Goal: Information Seeking & Learning: Understand process/instructions

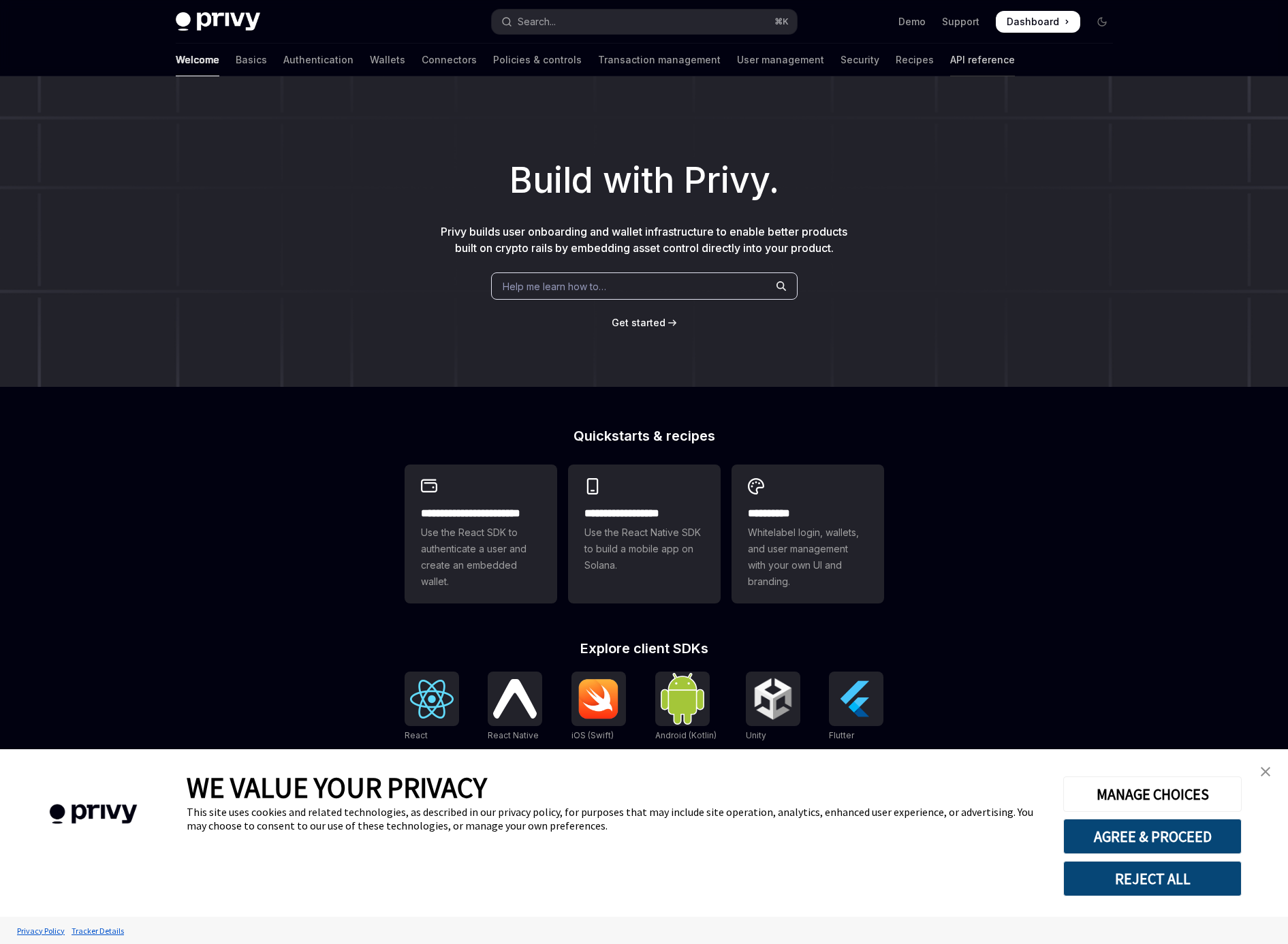
click at [950, 65] on link "API reference" at bounding box center [983, 60] width 65 height 33
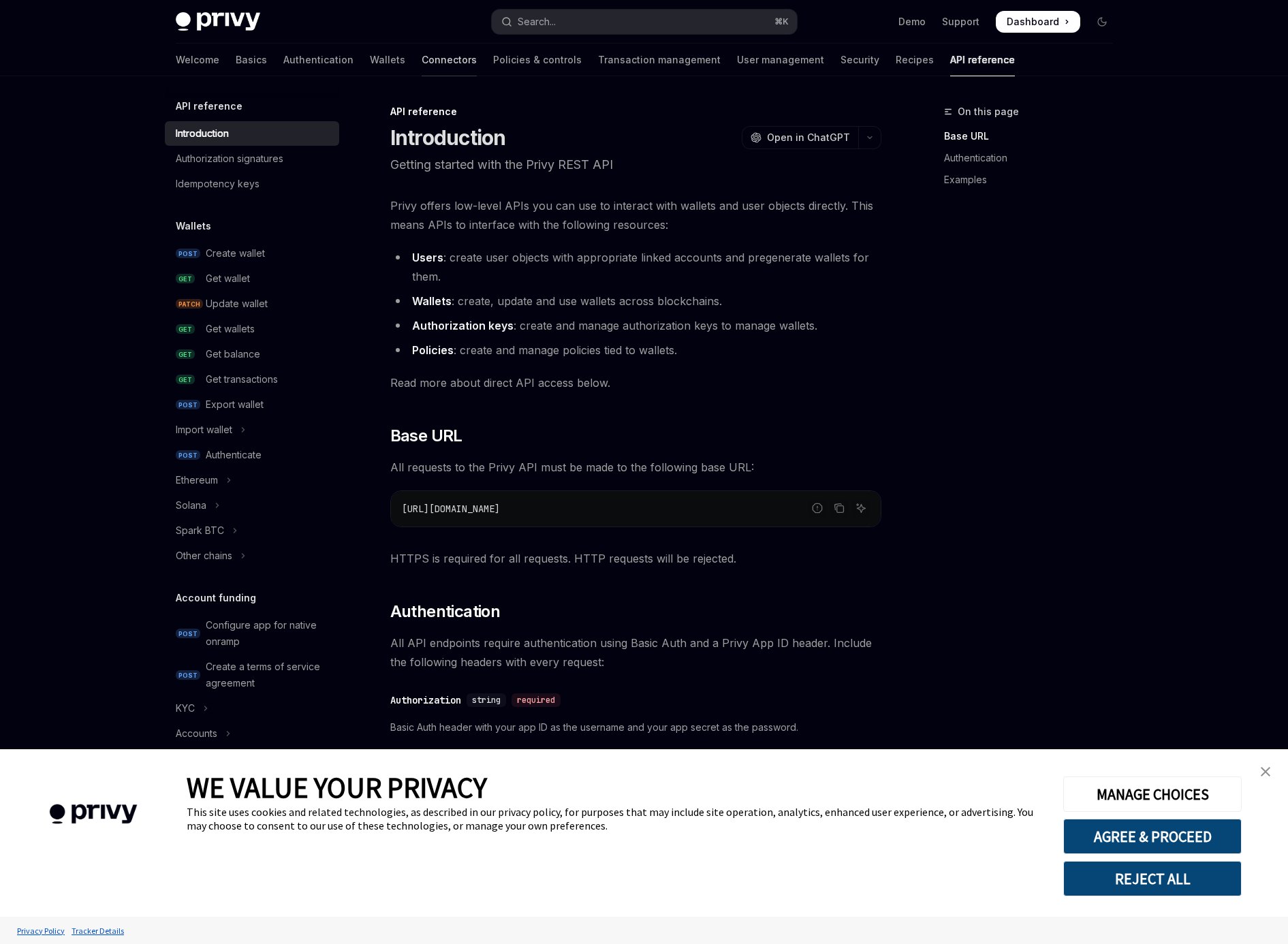
click at [422, 57] on link "Connectors" at bounding box center [449, 60] width 55 height 33
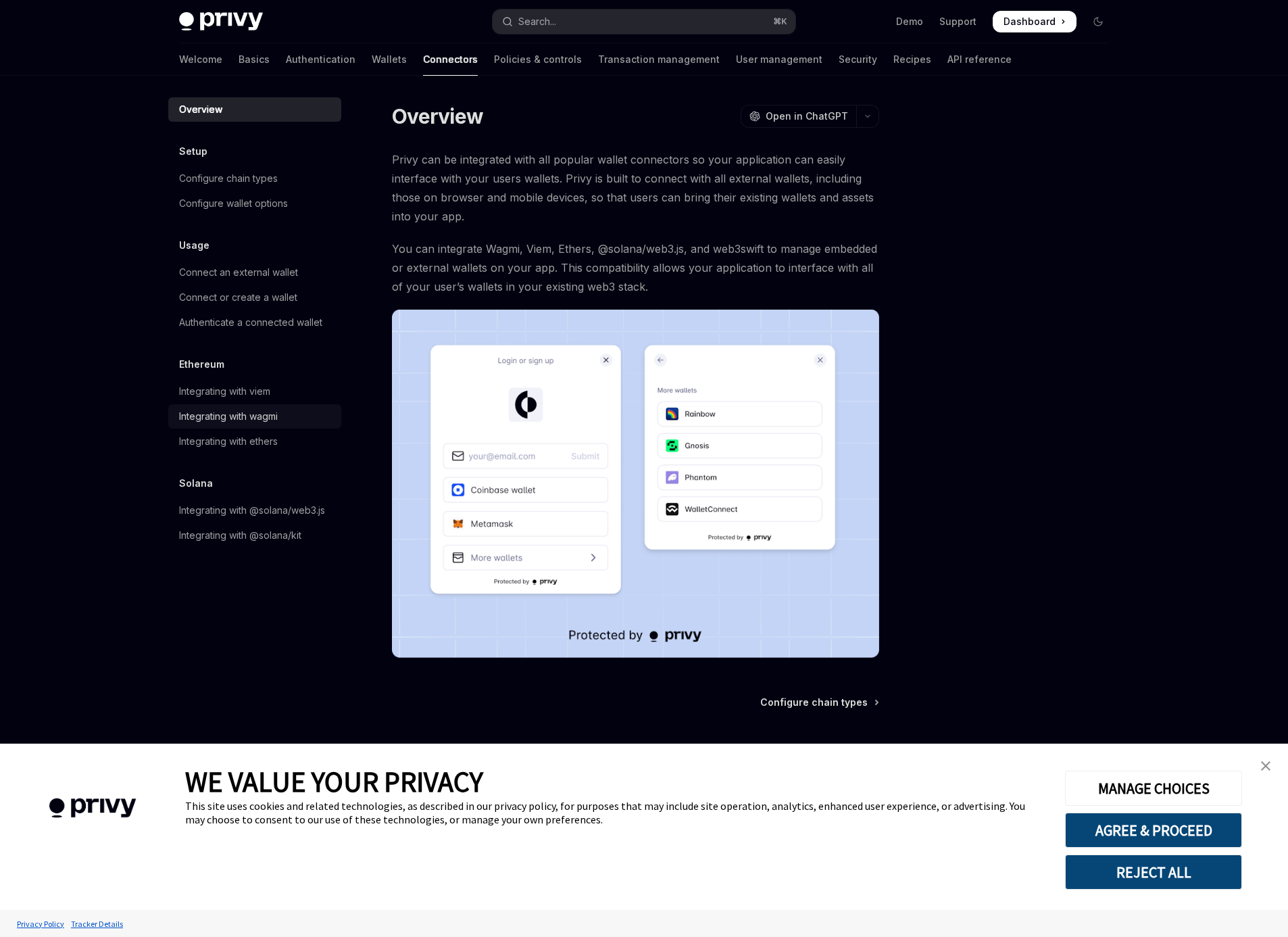
click at [258, 419] on div "Integrating with wagmi" at bounding box center [228, 416] width 99 height 16
type textarea "*"
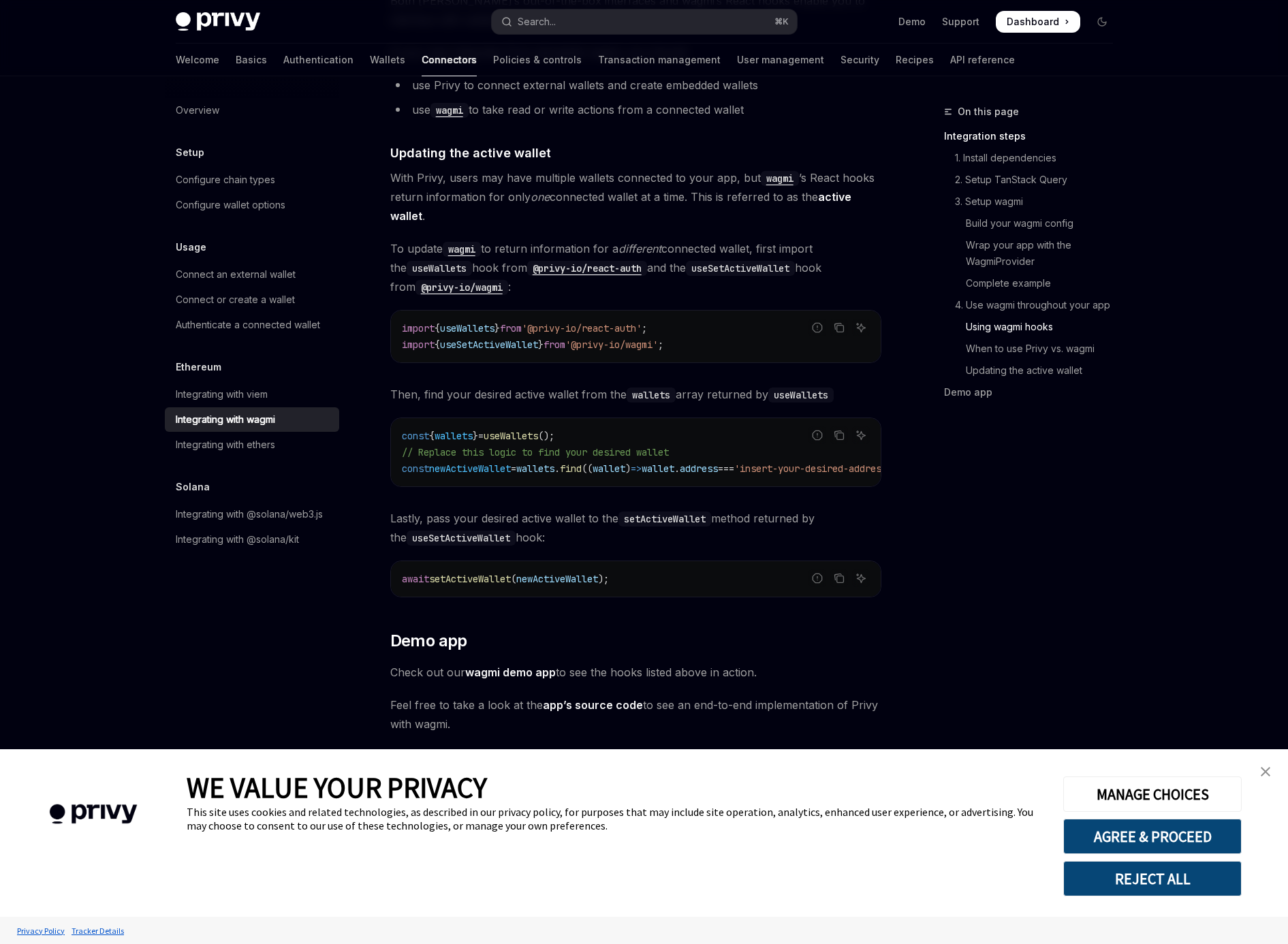
scroll to position [3583, 0]
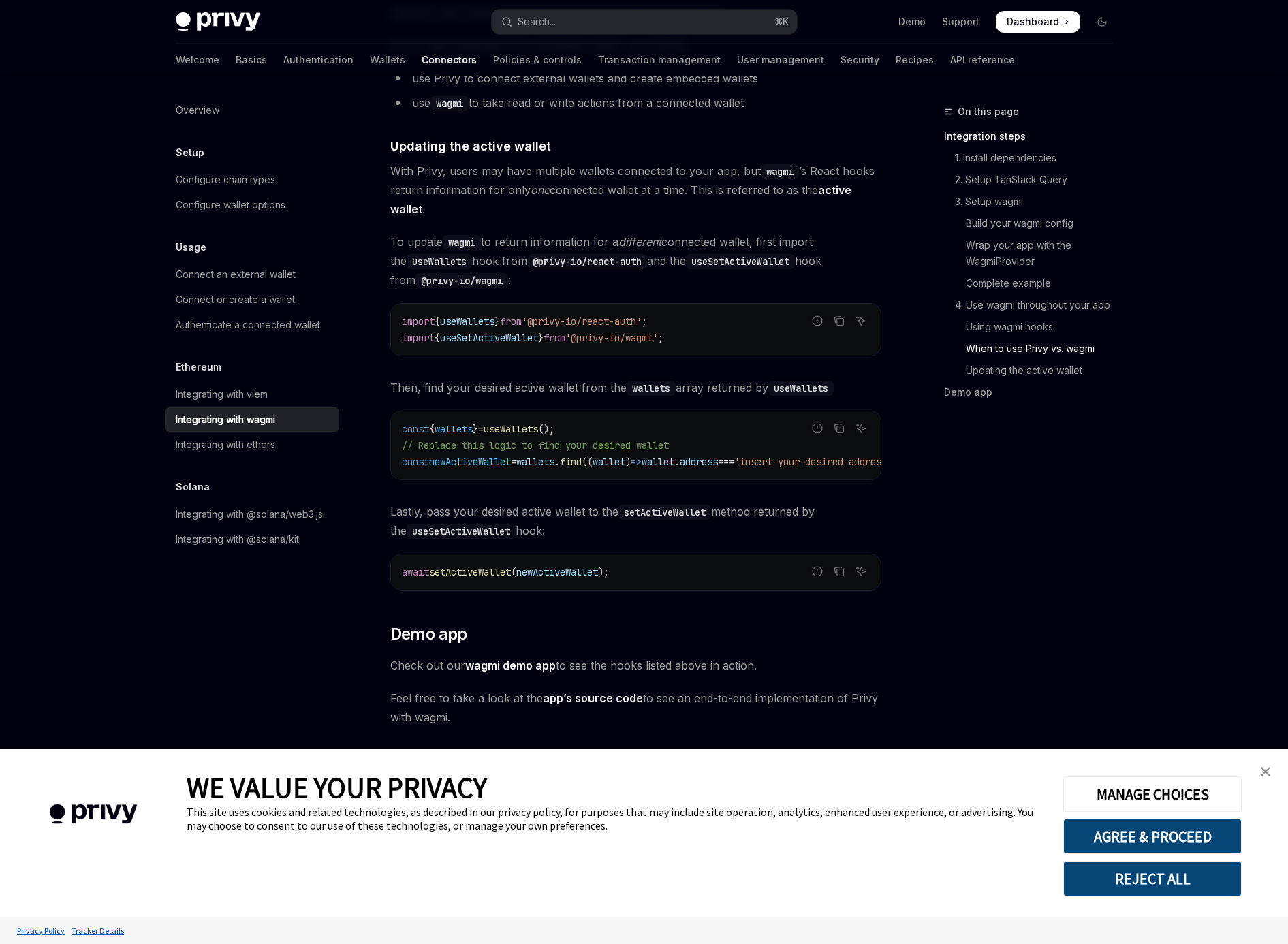
click at [538, 664] on link "wagmi demo app" at bounding box center [511, 665] width 91 height 14
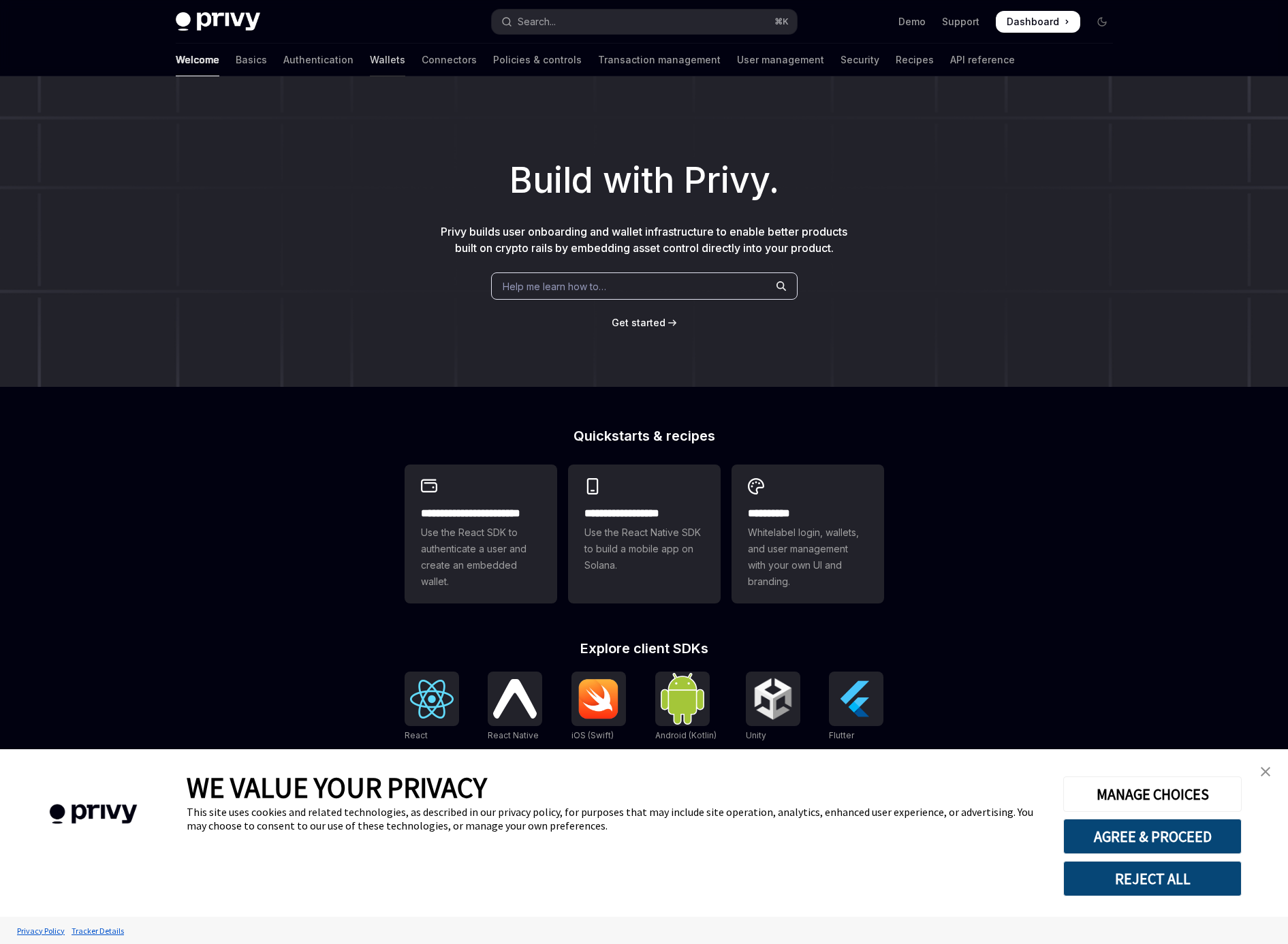
click at [370, 65] on link "Wallets" at bounding box center [388, 60] width 35 height 33
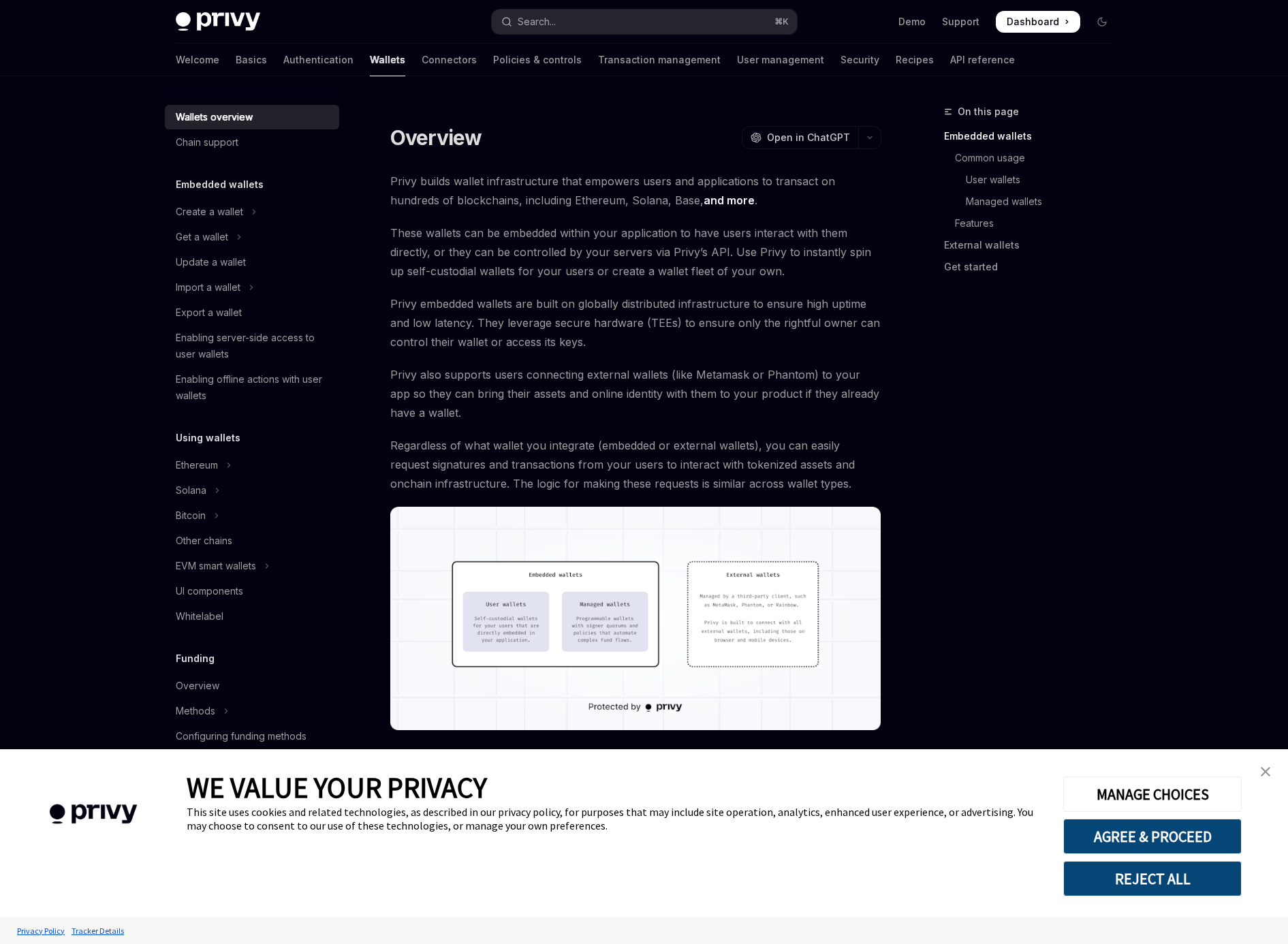
click at [209, 64] on div "Welcome Basics Authentication Wallets Connectors Policies & controls Transactio…" at bounding box center [596, 60] width 839 height 33
click at [236, 61] on link "Basics" at bounding box center [251, 60] width 31 height 33
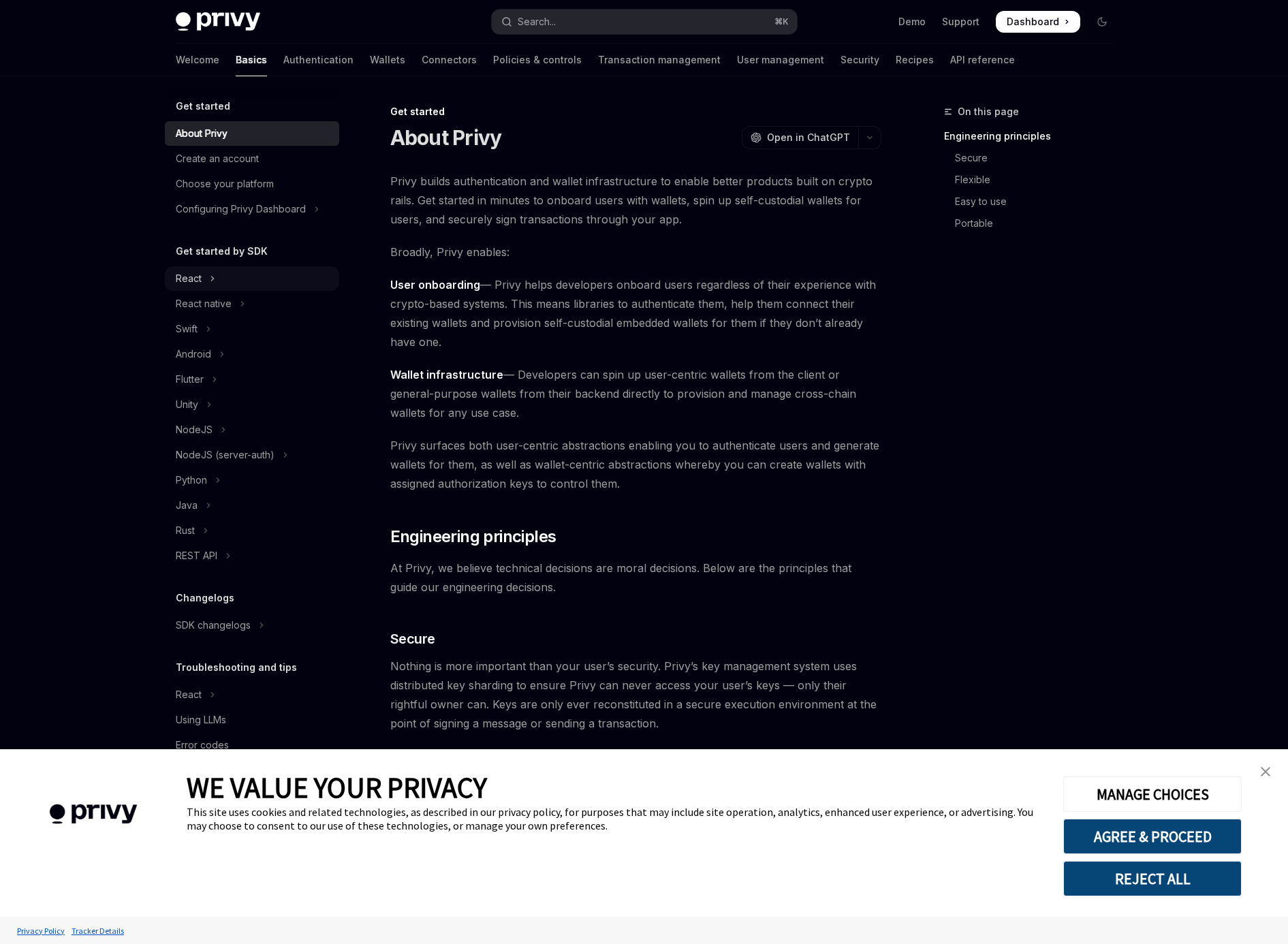
click at [201, 283] on button "React" at bounding box center [252, 278] width 174 height 24
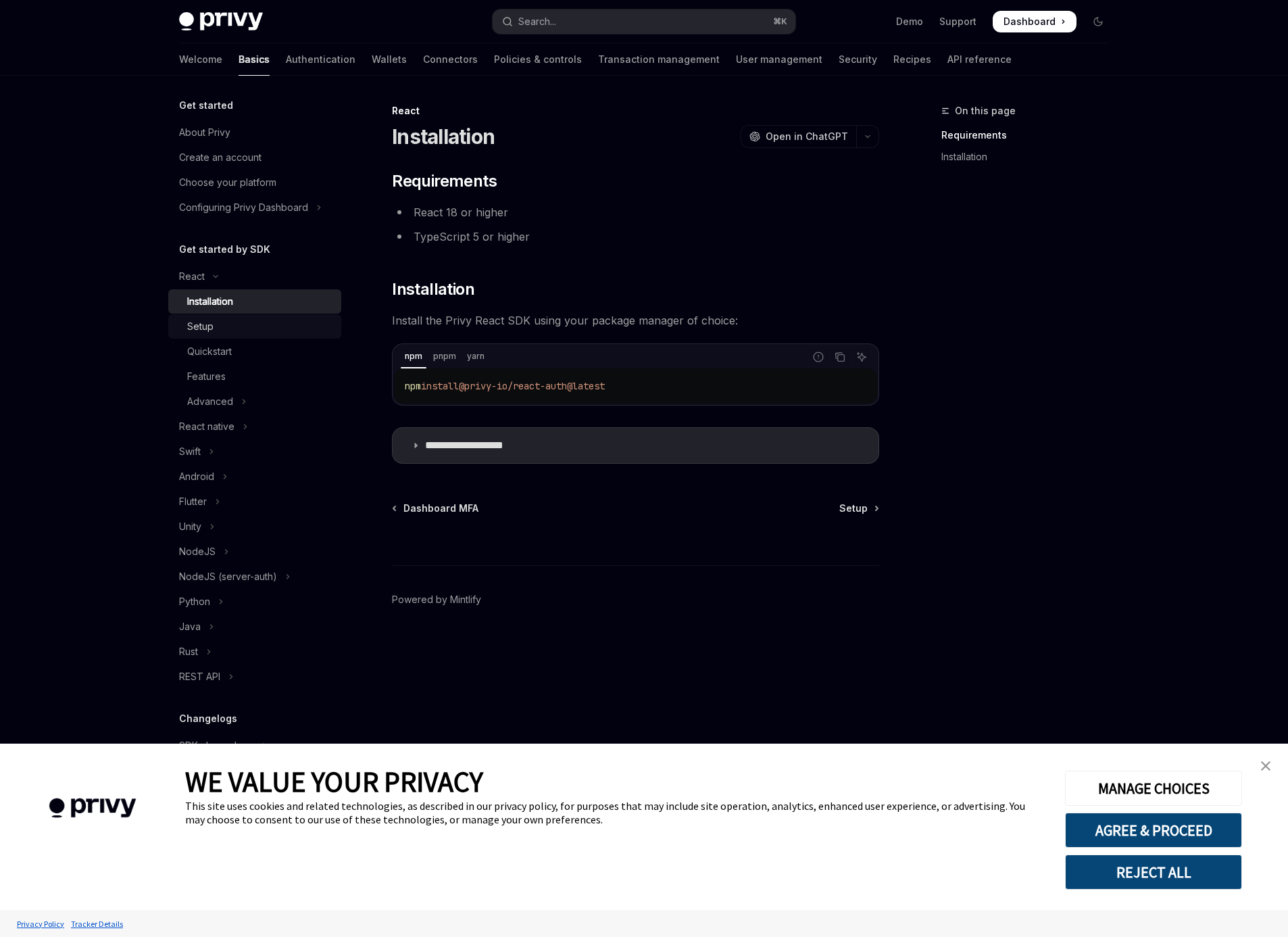
click at [181, 331] on link "Setup" at bounding box center [255, 326] width 173 height 24
type textarea "*"
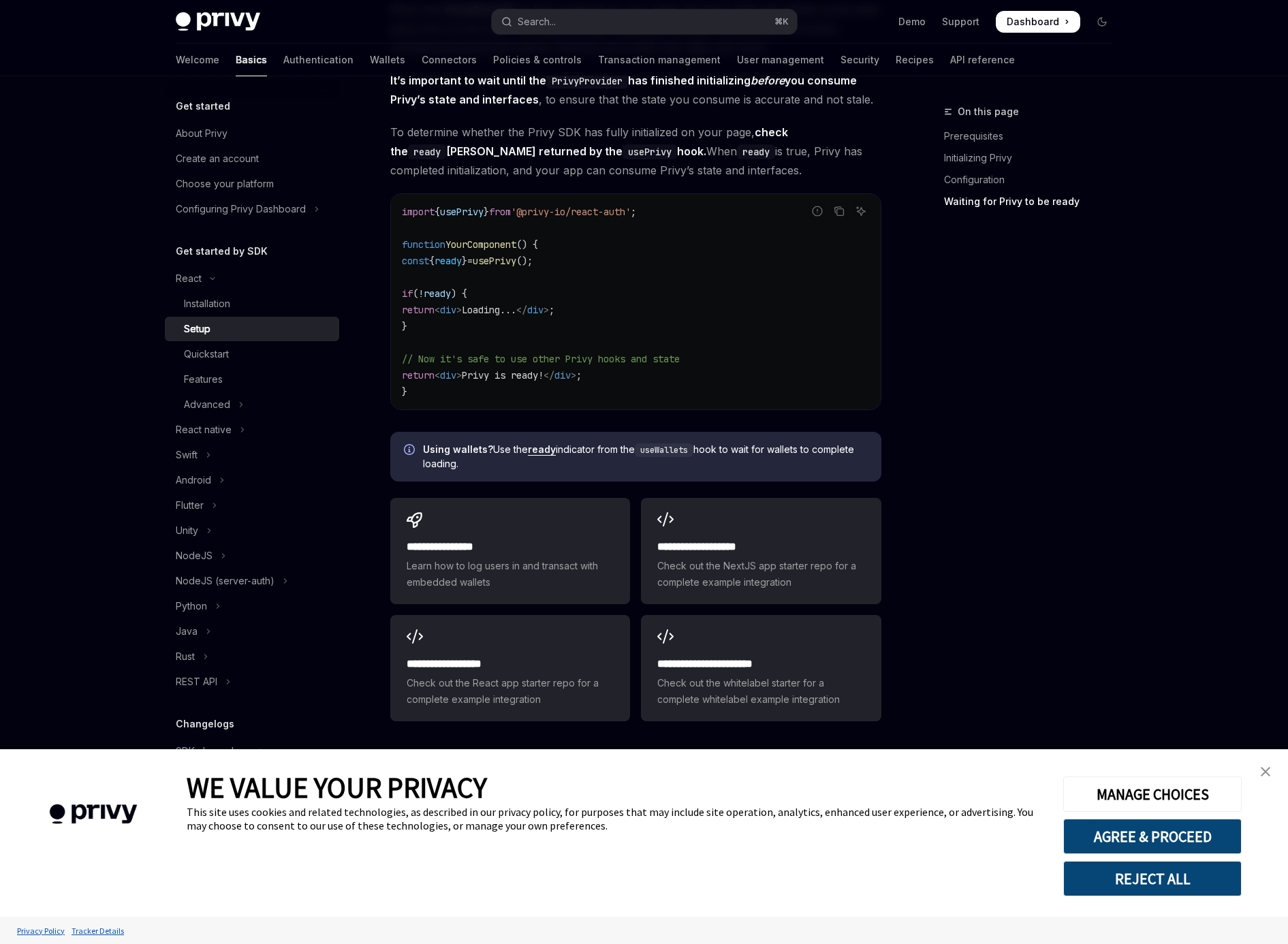
scroll to position [1412, 0]
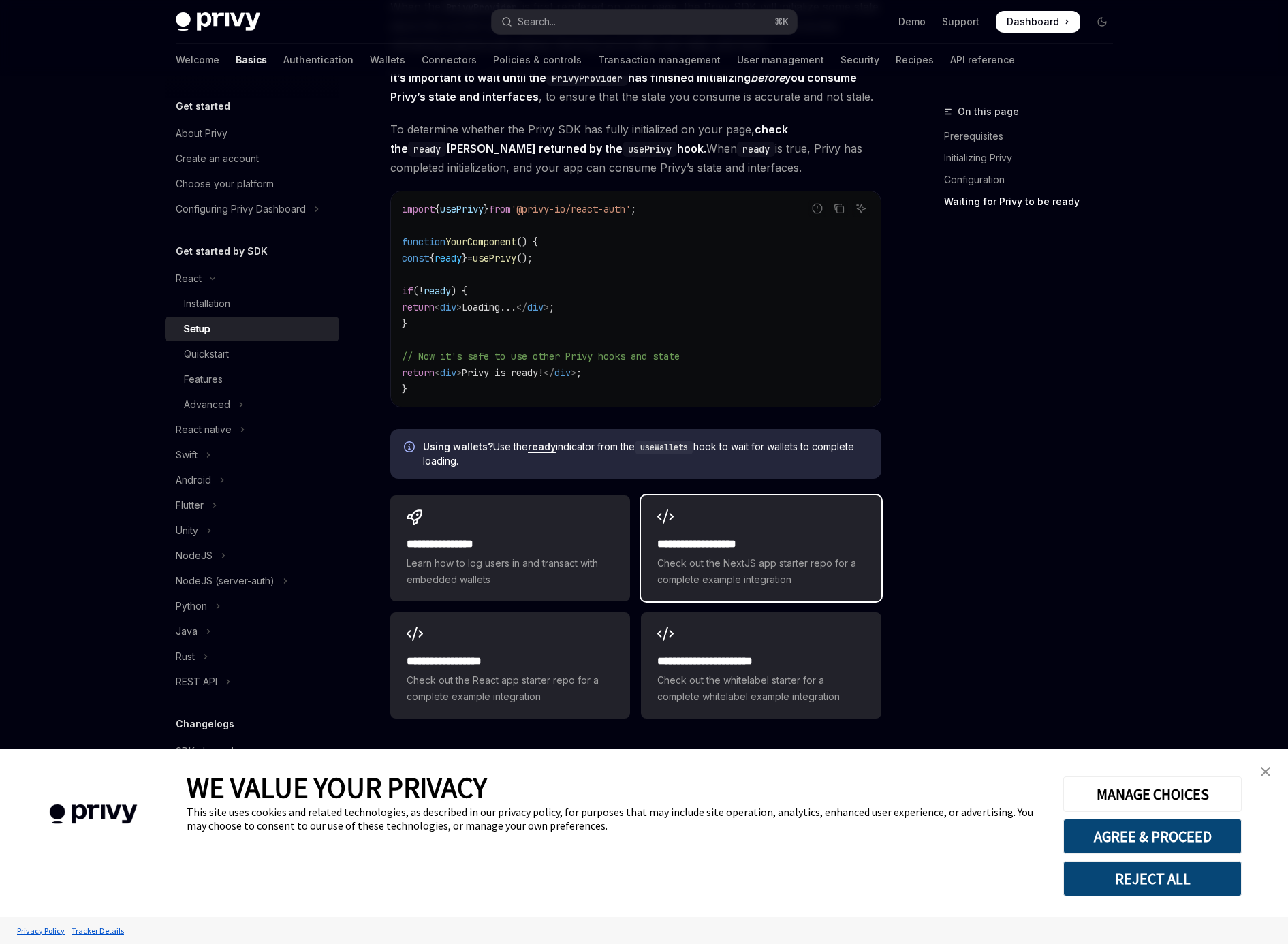
click at [707, 536] on h2 "**********" at bounding box center [761, 544] width 207 height 16
